Goal: Navigation & Orientation: Find specific page/section

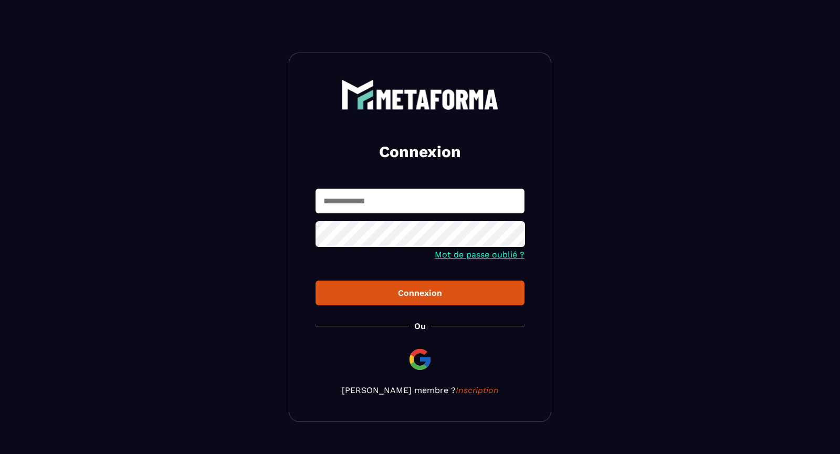
click at [352, 202] on input "text" at bounding box center [420, 201] width 209 height 25
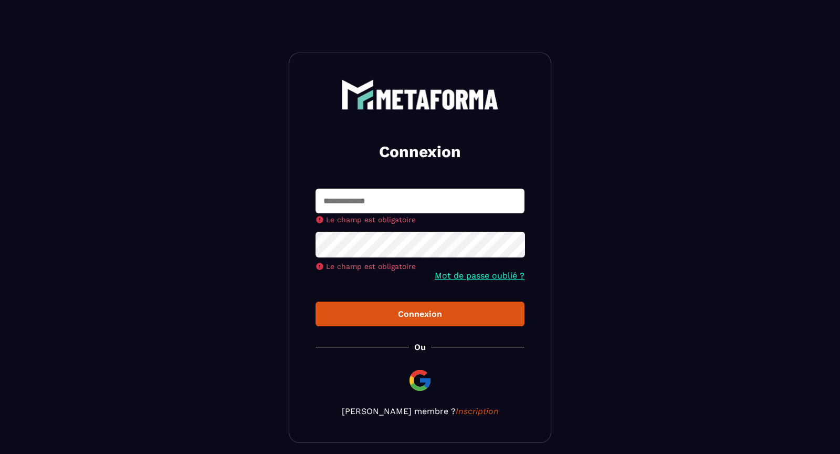
click at [417, 381] on img at bounding box center [420, 380] width 25 height 25
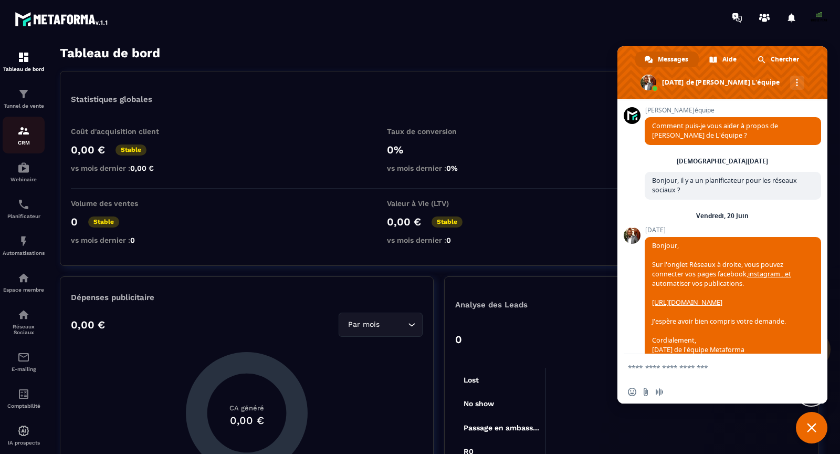
click at [25, 134] on img at bounding box center [23, 130] width 13 height 13
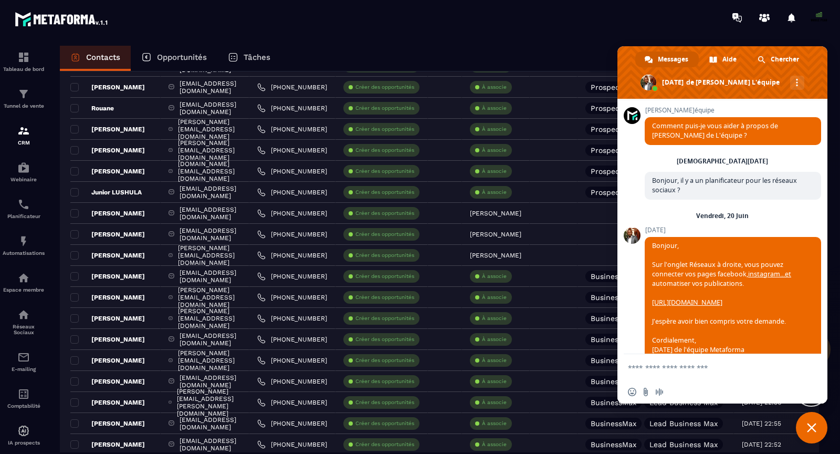
scroll to position [300, 0]
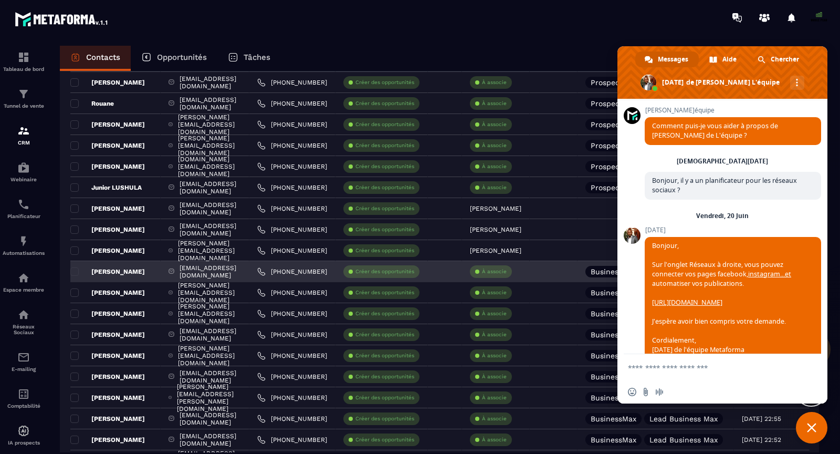
click at [118, 271] on p "Claire CAYEUX" at bounding box center [107, 271] width 75 height 8
